Goal: Information Seeking & Learning: Learn about a topic

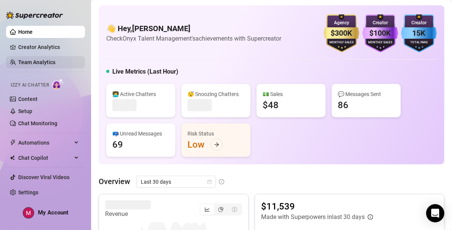
click at [38, 63] on link "Team Analytics" at bounding box center [36, 62] width 37 height 6
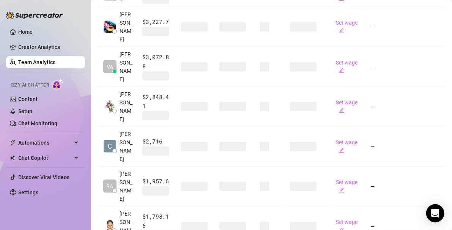
scroll to position [362, 0]
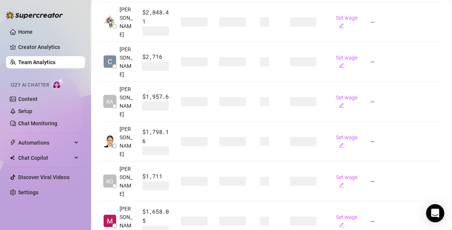
click at [144, 122] on td "$1,798.16" at bounding box center [157, 142] width 39 height 40
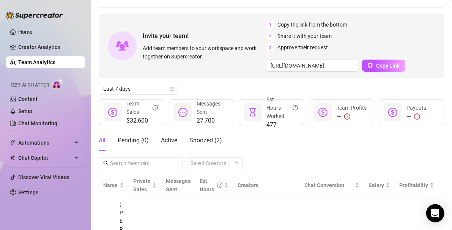
scroll to position [18, 0]
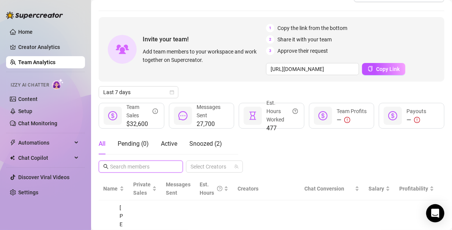
click at [149, 163] on input "text" at bounding box center [141, 167] width 62 height 8
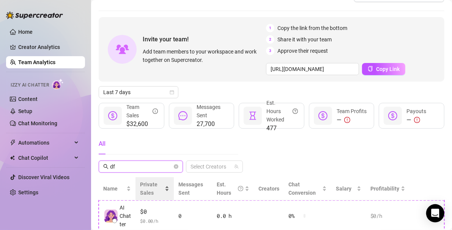
scroll to position [42, 0]
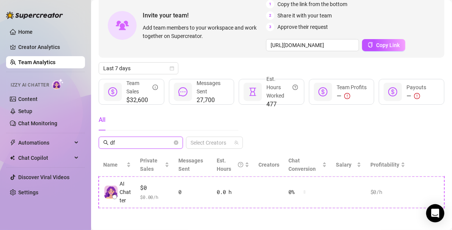
click at [130, 144] on input "df" at bounding box center [141, 143] width 62 height 8
type input "d"
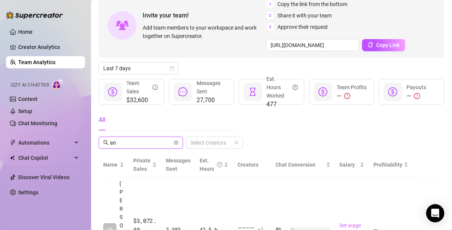
scroll to position [147, 0]
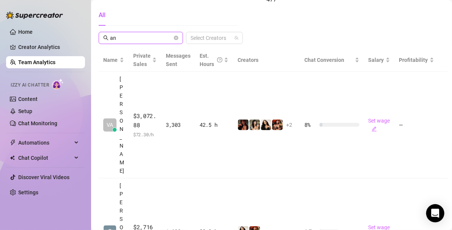
type input "a"
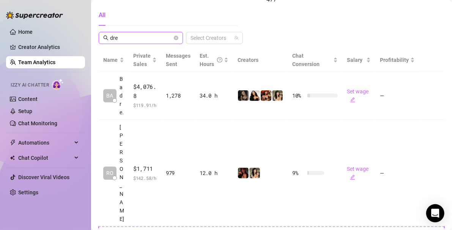
scroll to position [42, 0]
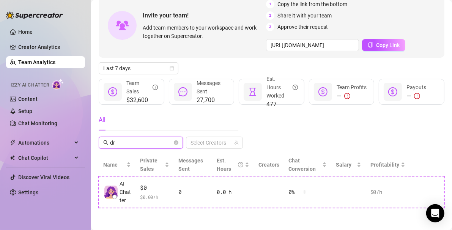
type input "d"
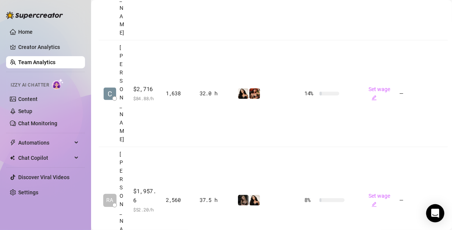
scroll to position [647, 0]
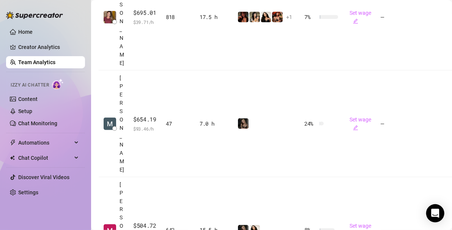
scroll to position [439, 0]
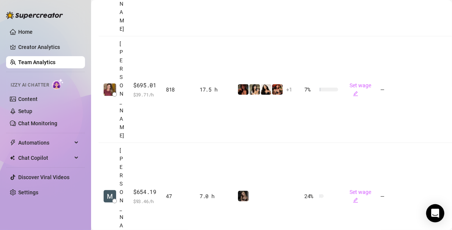
scroll to position [393, 0]
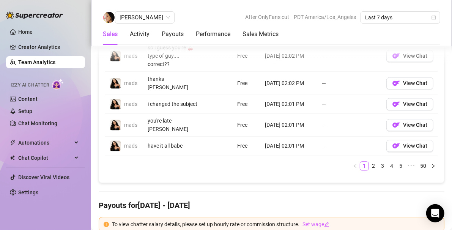
scroll to position [710, 0]
click at [370, 161] on link "2" at bounding box center [374, 165] width 8 height 8
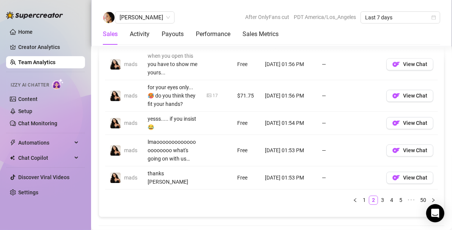
scroll to position [739, 0]
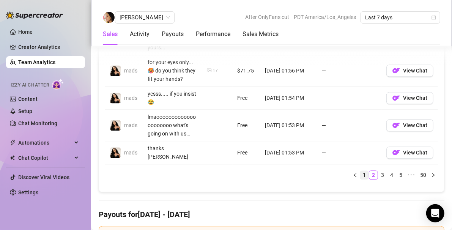
click at [362, 171] on link "1" at bounding box center [364, 175] width 8 height 8
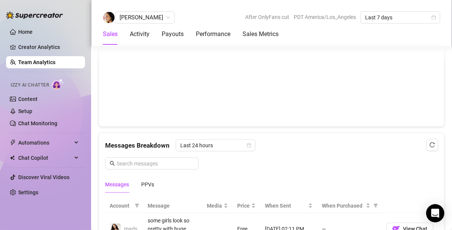
scroll to position [407, 0]
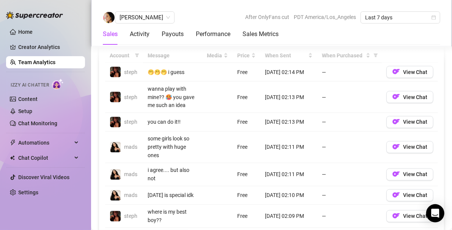
scroll to position [573, 0]
click at [146, 19] on span "[PERSON_NAME]" at bounding box center [145, 17] width 51 height 11
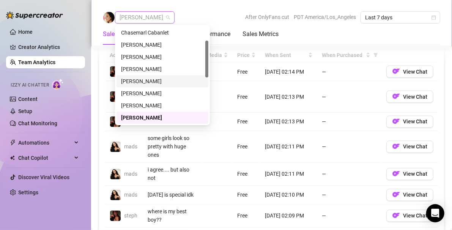
click at [146, 81] on div "[PERSON_NAME]" at bounding box center [162, 81] width 83 height 8
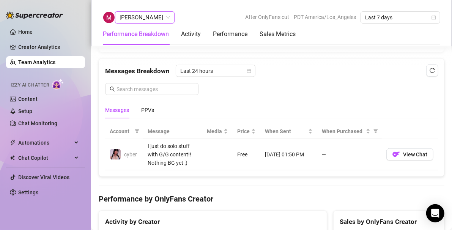
scroll to position [482, 0]
click at [212, 66] on span "Last 24 hours" at bounding box center [215, 71] width 71 height 11
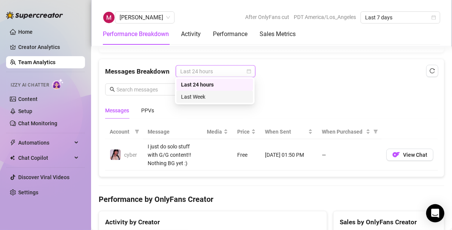
click at [208, 94] on div "Last Week" at bounding box center [215, 97] width 68 height 8
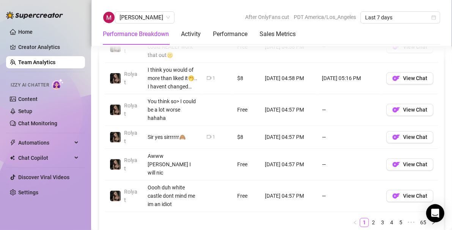
scroll to position [711, 0]
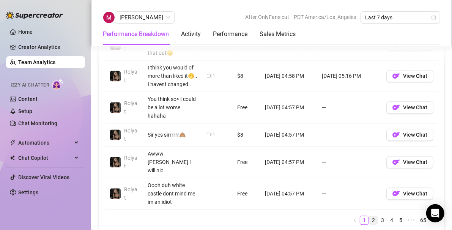
click at [370, 218] on link "2" at bounding box center [374, 220] width 8 height 8
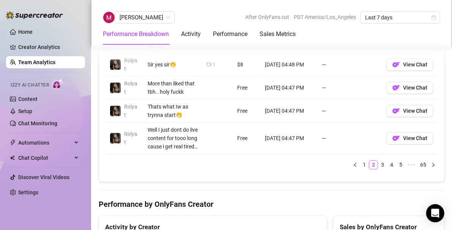
scroll to position [725, 0]
click at [379, 166] on link "3" at bounding box center [383, 164] width 8 height 8
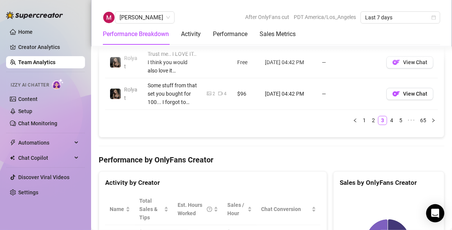
scroll to position [818, 0]
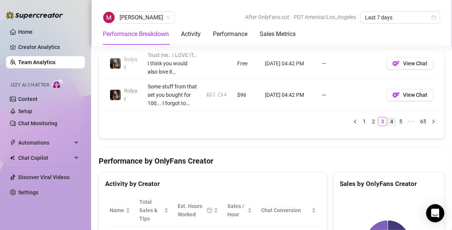
click at [389, 119] on link "4" at bounding box center [392, 121] width 8 height 8
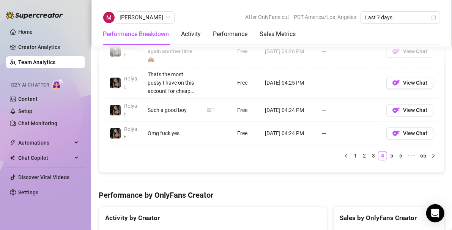
scroll to position [733, 0]
click at [351, 156] on link "1" at bounding box center [355, 156] width 8 height 8
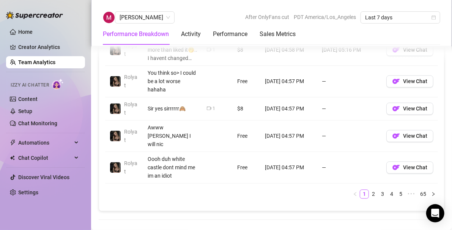
scroll to position [737, 0]
click at [370, 189] on link "2" at bounding box center [374, 193] width 8 height 8
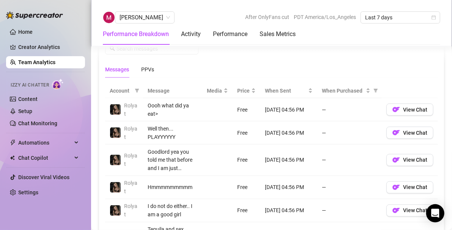
scroll to position [538, 0]
